Goal: Task Accomplishment & Management: Manage account settings

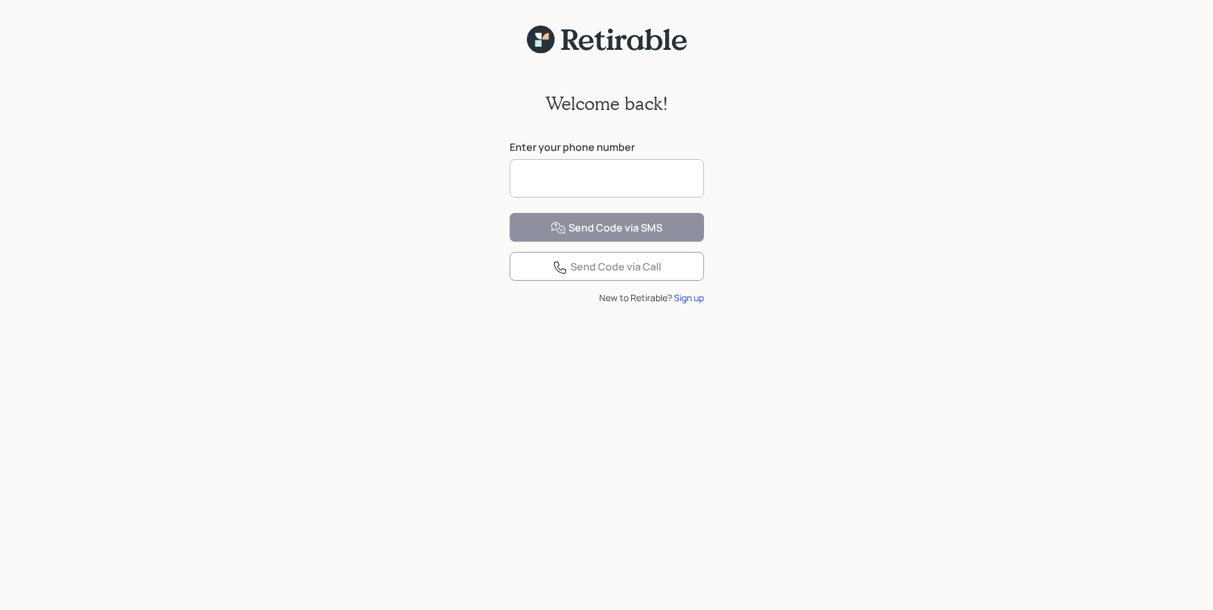
click at [556, 179] on input at bounding box center [607, 178] width 194 height 38
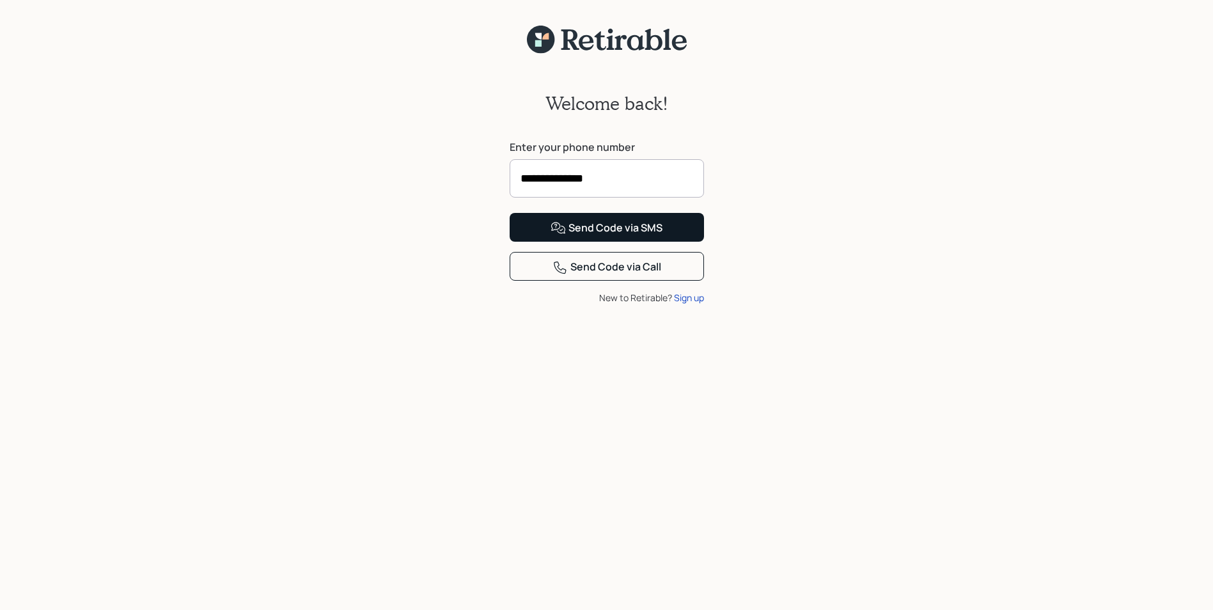
type input "**********"
click at [611, 236] on div "Send Code via SMS" at bounding box center [607, 228] width 112 height 15
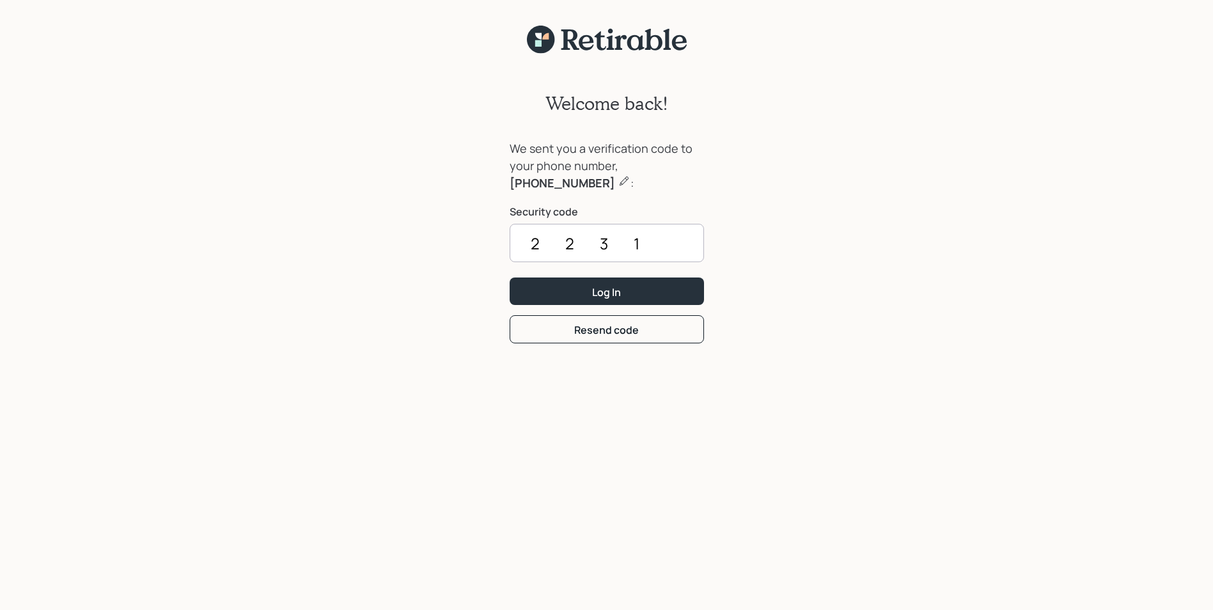
type input "2231"
click at [510, 278] on button "Log In" at bounding box center [607, 291] width 194 height 27
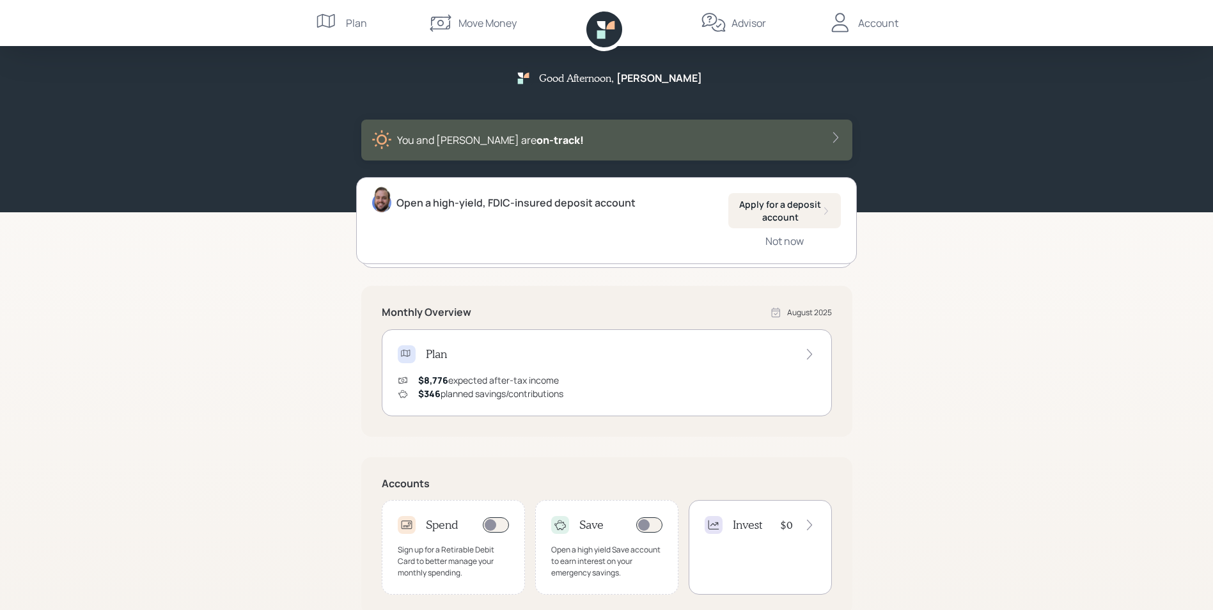
click at [507, 205] on div "Open a high-yield, FDIC-insured deposit account" at bounding box center [515, 202] width 239 height 15
click at [386, 205] on img at bounding box center [381, 200] width 19 height 26
click at [838, 136] on icon at bounding box center [835, 137] width 13 height 13
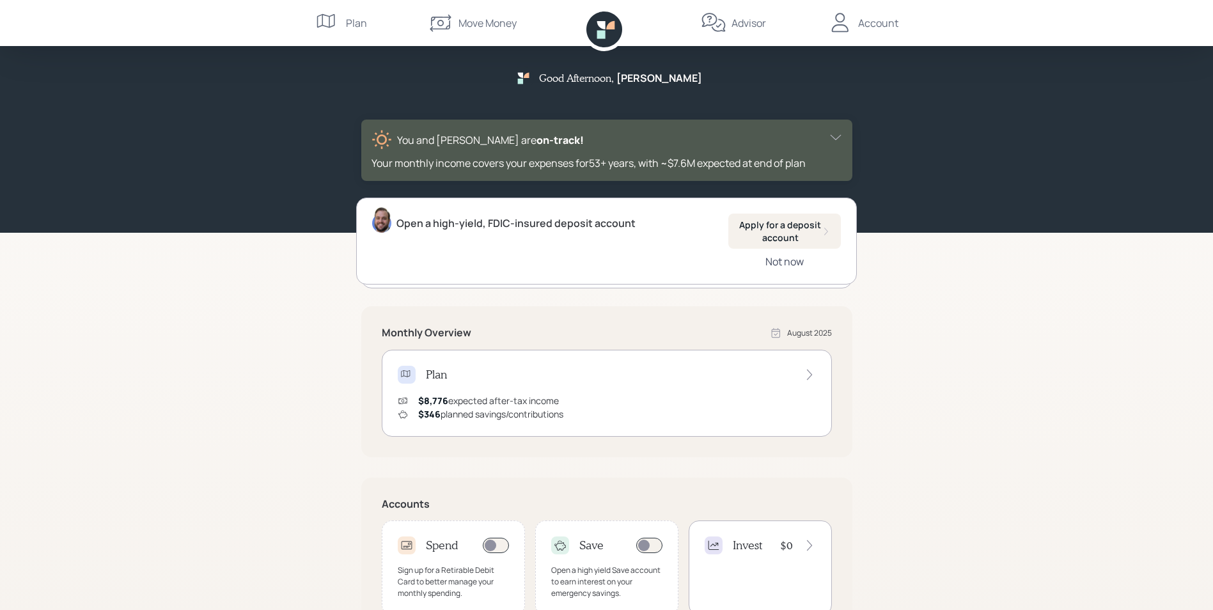
click at [797, 261] on div "Not now" at bounding box center [784, 261] width 38 height 14
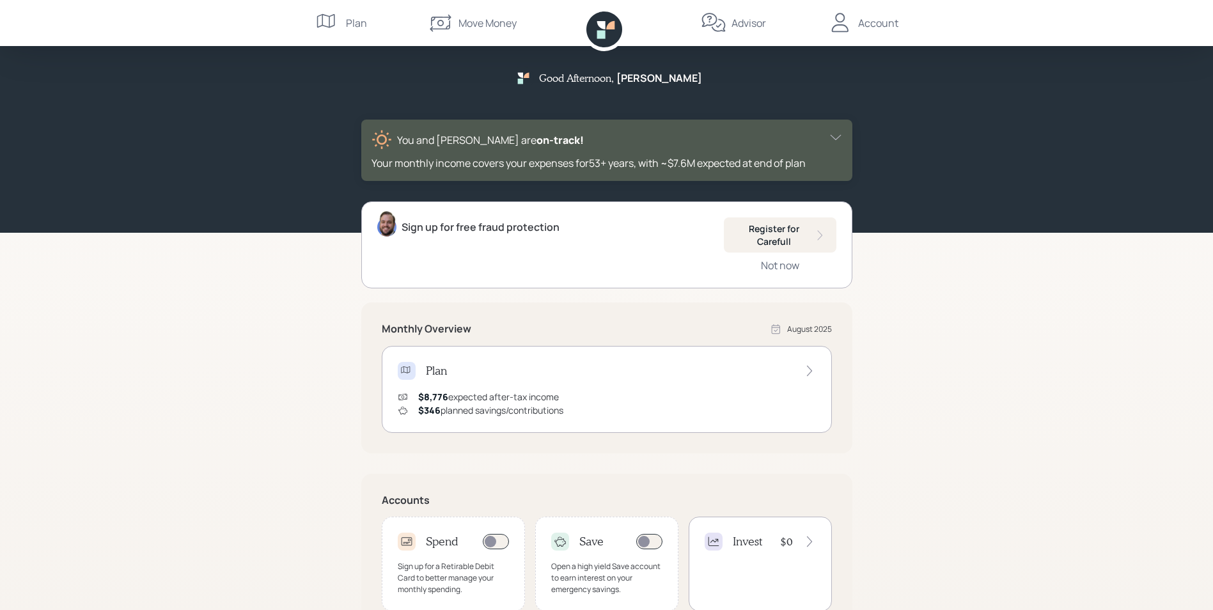
click at [864, 22] on div "Account" at bounding box center [878, 22] width 40 height 15
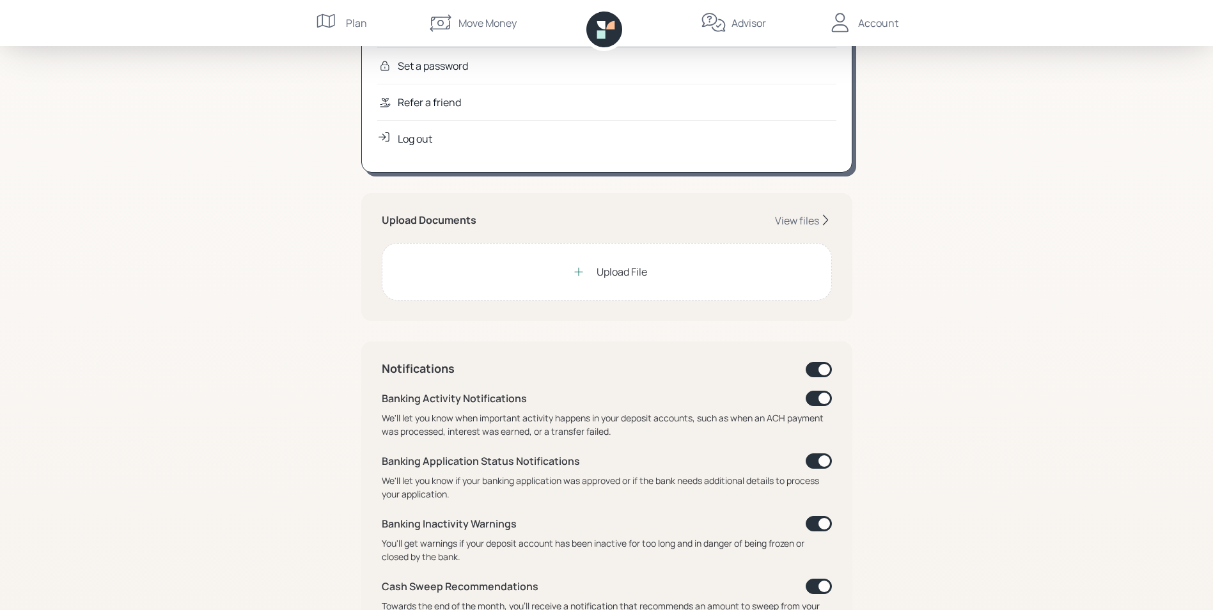
scroll to position [192, 0]
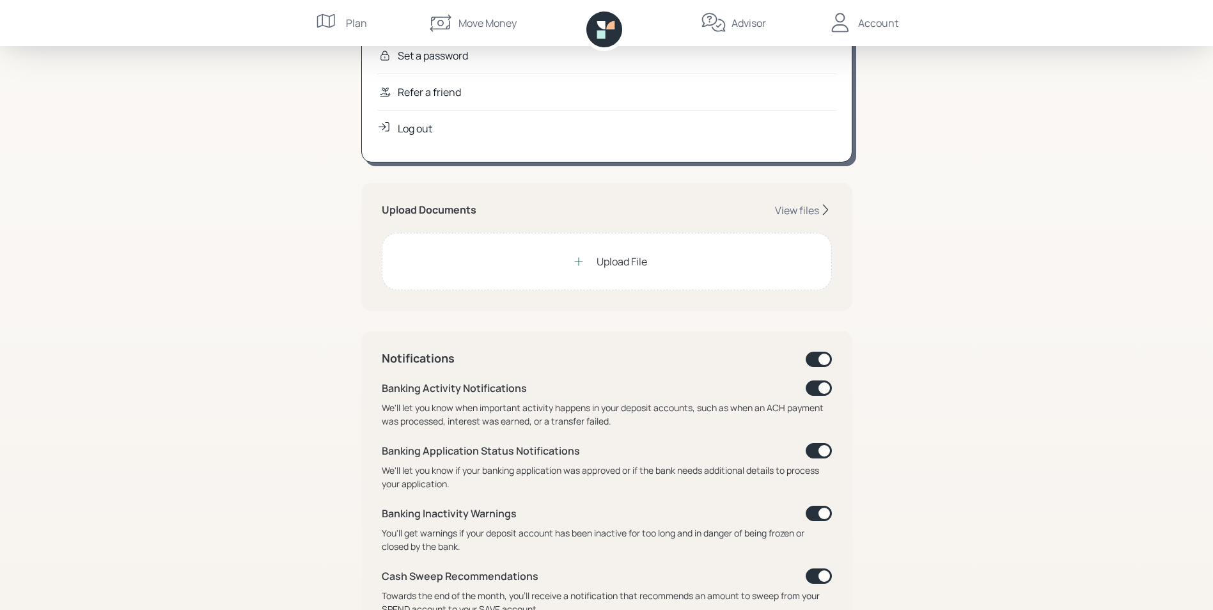
click at [571, 268] on div at bounding box center [579, 262] width 26 height 26
click at [813, 211] on div "View files" at bounding box center [797, 210] width 44 height 14
